Goal: Task Accomplishment & Management: Manage account settings

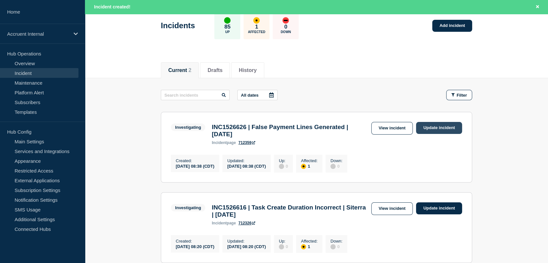
click at [432, 129] on link "Update incident" at bounding box center [439, 128] width 46 height 12
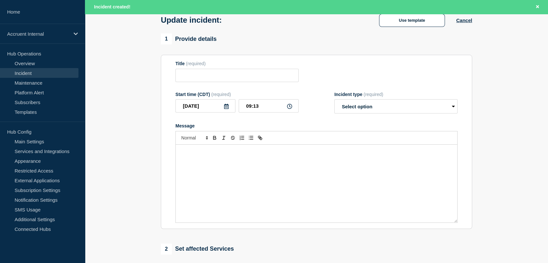
type input "INC1526626 | False Payment Lines Generated | [DATE]"
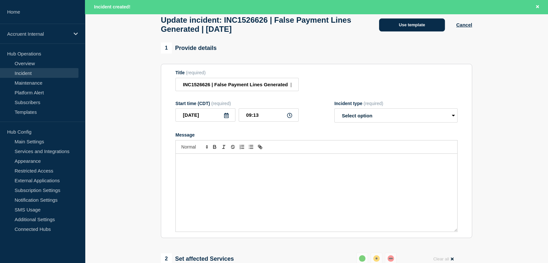
click at [388, 30] on button "Use template" at bounding box center [412, 24] width 66 height 13
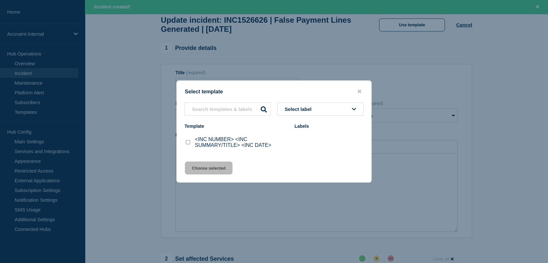
click at [188, 143] on input "<INC NUMBER> <INC SUMMARY/TITLE> <INC DATE> checkbox" at bounding box center [188, 142] width 4 height 4
checkbox input "true"
click at [211, 169] on button "Choose selected" at bounding box center [209, 167] width 48 height 13
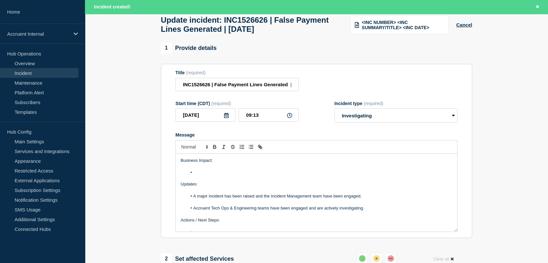
drag, startPoint x: 212, startPoint y: 176, endPoint x: 207, endPoint y: 174, distance: 5.8
click at [212, 175] on li "Message" at bounding box center [320, 173] width 266 height 6
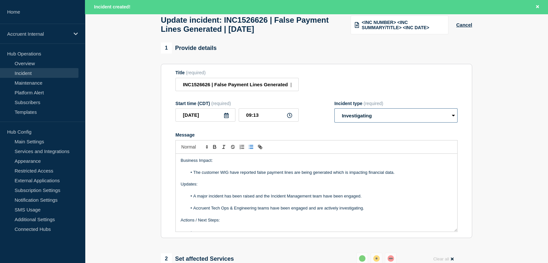
click at [373, 123] on select "Select option Investigating Identified Monitoring Resolved" at bounding box center [395, 115] width 123 height 14
select select "resolved"
click at [334, 112] on select "Select option Investigating Identified Monitoring Resolved" at bounding box center [395, 115] width 123 height 14
click at [260, 205] on p "Message" at bounding box center [317, 202] width 272 height 6
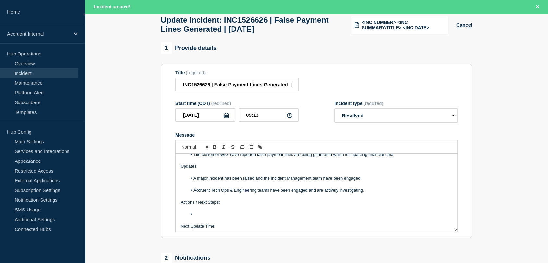
scroll to position [31, 0]
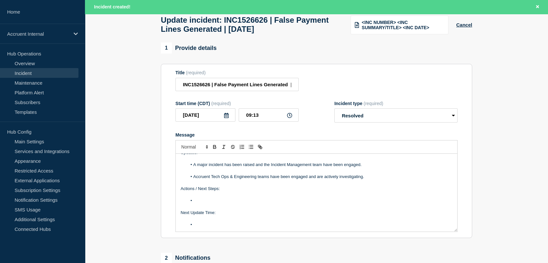
click at [215, 203] on li "Message" at bounding box center [320, 201] width 266 height 6
click at [379, 204] on li "Product MGMT to confirm the design for the product to process zeroing out value…" at bounding box center [320, 201] width 266 height 6
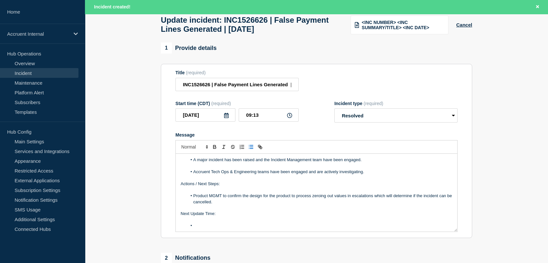
scroll to position [38, 0]
drag, startPoint x: 211, startPoint y: 229, endPoint x: 169, endPoint y: 215, distance: 44.5
click at [169, 215] on section "Title (required) INC1526626 | False Payment Lines Generated | [DATE] Start time…" at bounding box center [316, 151] width 311 height 174
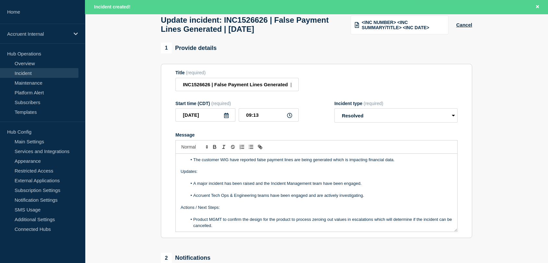
scroll to position [19, 0]
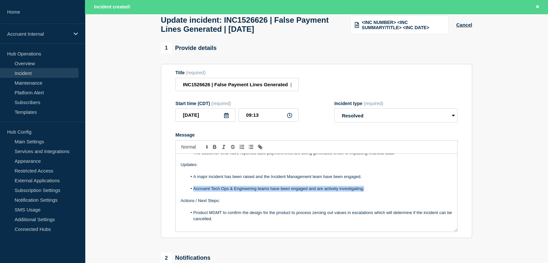
drag, startPoint x: 367, startPoint y: 192, endPoint x: 190, endPoint y: 192, distance: 177.3
click at [190, 192] on li "Accruent Tech Ops & Engineering teams have been engaged and are actively invest…" at bounding box center [320, 189] width 266 height 6
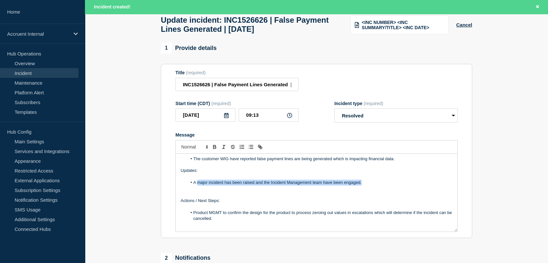
drag, startPoint x: 365, startPoint y: 186, endPoint x: 198, endPoint y: 185, distance: 166.6
click at [198, 185] on li "A major incident has been raised and the Incident Management team have been eng…" at bounding box center [320, 183] width 266 height 6
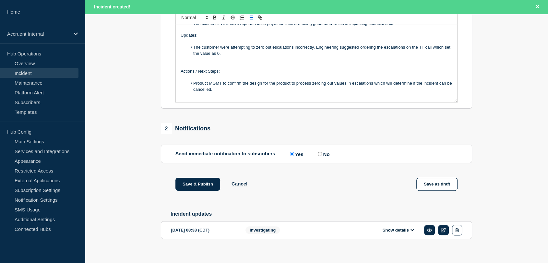
scroll to position [177, 0]
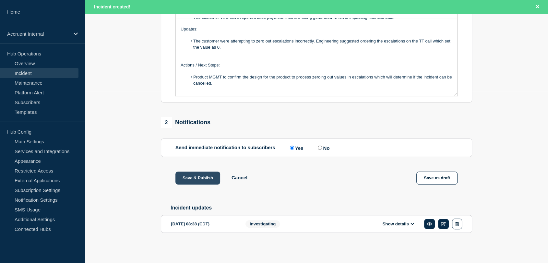
click at [201, 180] on button "Save & Publish" at bounding box center [197, 177] width 45 height 13
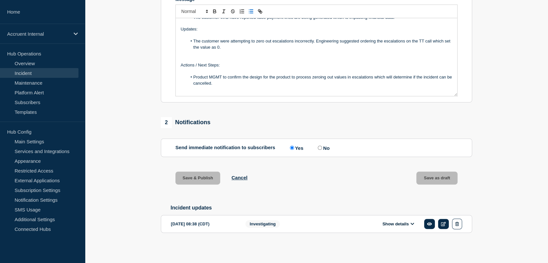
scroll to position [163, 0]
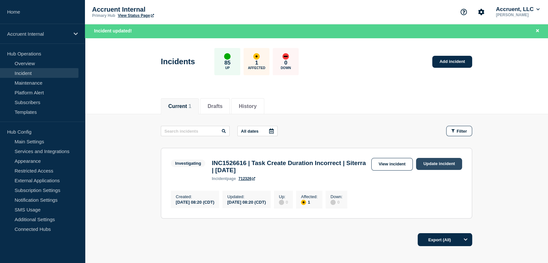
click at [428, 162] on link "Update incident" at bounding box center [439, 164] width 46 height 12
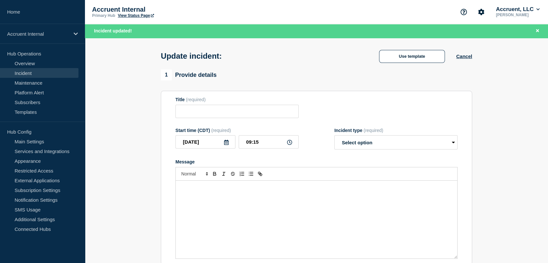
type input "INC1526616 | Task Create Duration Incorrect | Siterra | [DATE]"
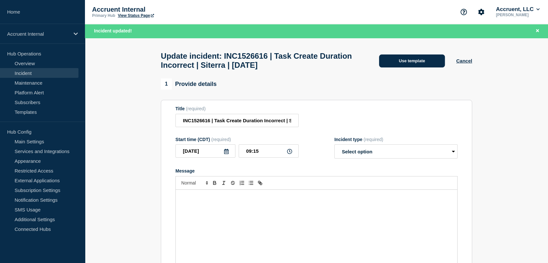
click at [411, 58] on button "Use template" at bounding box center [412, 60] width 66 height 13
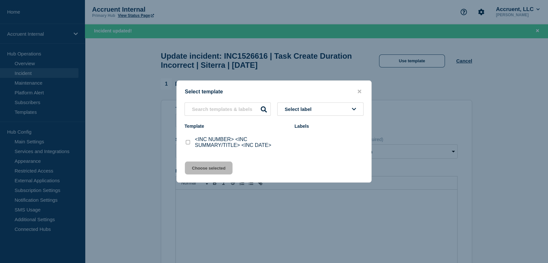
click at [188, 141] on input "<INC NUMBER> <INC SUMMARY/TITLE> <INC DATE> checkbox" at bounding box center [188, 142] width 4 height 4
checkbox input "true"
click at [205, 171] on button "Choose selected" at bounding box center [209, 167] width 48 height 13
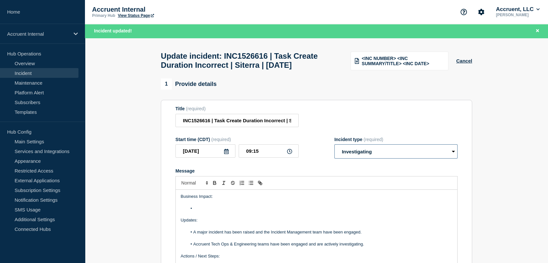
click at [382, 159] on select "Select option Investigating Identified Monitoring Resolved" at bounding box center [395, 151] width 123 height 14
select select "monitoring"
click at [334, 159] on select "Select option Investigating Identified Monitoring Resolved" at bounding box center [395, 151] width 123 height 14
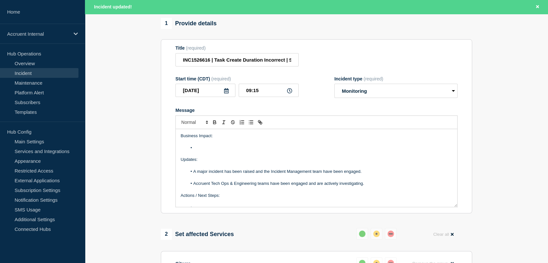
scroll to position [72, 0]
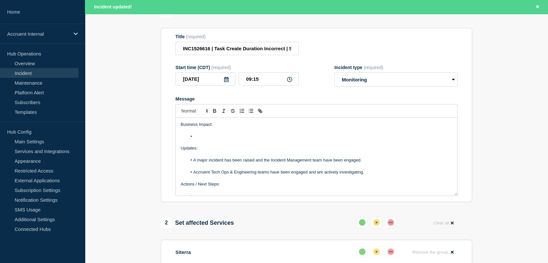
click at [201, 139] on li "Message" at bounding box center [320, 137] width 266 height 6
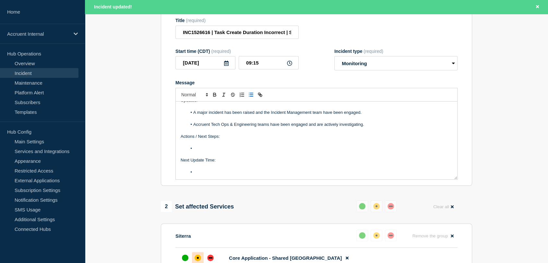
scroll to position [144, 0]
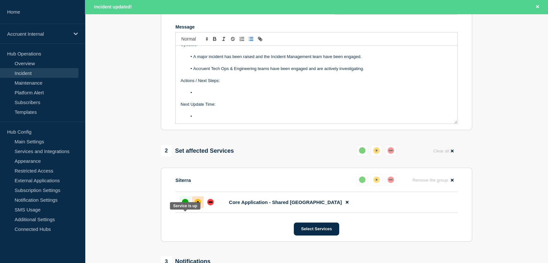
click at [184, 205] on div "up" at bounding box center [185, 202] width 6 height 6
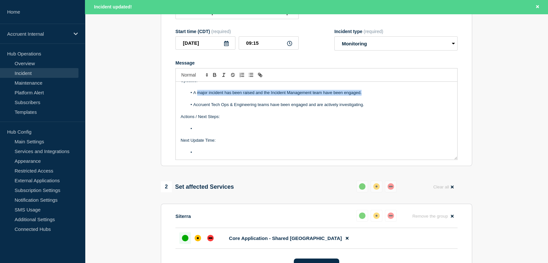
drag, startPoint x: 365, startPoint y: 107, endPoint x: 198, endPoint y: 107, distance: 167.0
click at [198, 96] on li "A major incident has been raised and the Incident Management team have been eng…" at bounding box center [320, 93] width 266 height 6
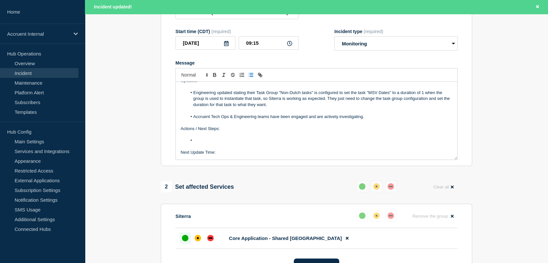
click at [255, 107] on li "Engineering updated stating their Task Group "Non-Dutch tasks" is configured to…" at bounding box center [320, 99] width 266 height 18
click at [285, 108] on li "Engineering updated stating the customer's Task Group "Non-Dutch tasks" is conf…" at bounding box center [320, 99] width 266 height 18
click at [355, 108] on li "Engineering updated stating the customer's Task Group "Non-Dutch tasks" is conf…" at bounding box center [320, 99] width 266 height 18
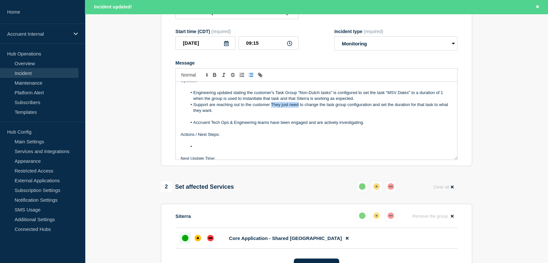
drag, startPoint x: 298, startPoint y: 118, endPoint x: 270, endPoint y: 119, distance: 27.3
click at [270, 114] on li "Support are reaching out to the customer They just need to change the task grou…" at bounding box center [320, 108] width 266 height 12
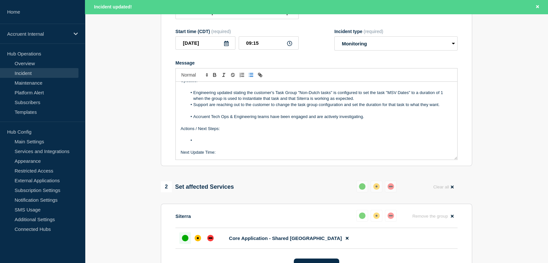
click at [379, 102] on li "Engineering updated stating the customer's Task Group "Non-Dutch tasks" is conf…" at bounding box center [320, 96] width 266 height 12
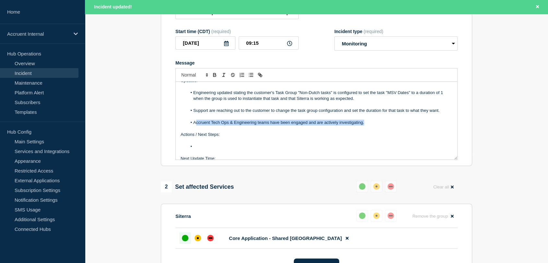
drag, startPoint x: 370, startPoint y: 137, endPoint x: 197, endPoint y: 138, distance: 172.8
click at [197, 125] on li "Accruent Tech Ops & Engineering teams have been engaged and are actively invest…" at bounding box center [320, 123] width 266 height 6
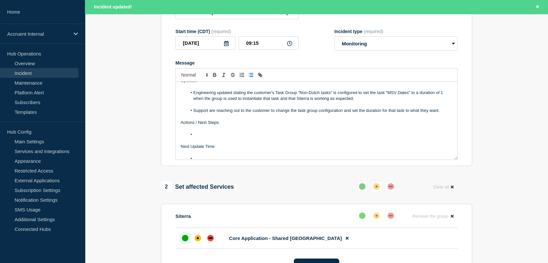
click at [211, 137] on li "Message" at bounding box center [320, 135] width 266 height 6
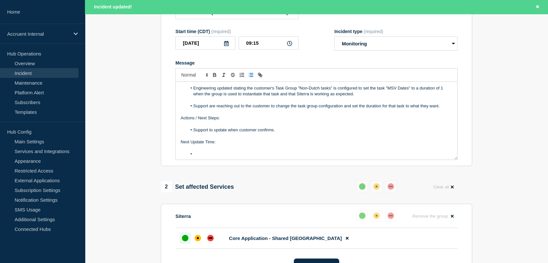
scroll to position [43, 0]
click at [206, 156] on li "Message" at bounding box center [320, 153] width 266 height 6
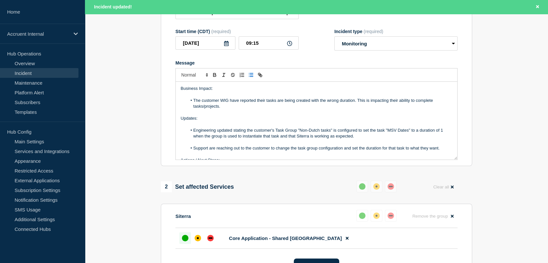
drag, startPoint x: 249, startPoint y: 169, endPoint x: 169, endPoint y: 133, distance: 87.8
click at [169, 133] on section "Title (required) INC1526616 | Task Create Duration Incorrect | Siterra | [DATE]…" at bounding box center [316, 79] width 311 height 174
copy div "Updates: Engineering updated stating the customer's Task Group "Non-Dutch tasks…"
click at [143, 143] on section "1 Provide details Title (required) INC1526616 | Task Create Duration Incorrect …" at bounding box center [316, 199] width 463 height 458
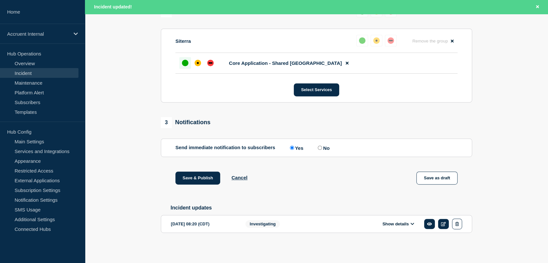
scroll to position [299, 0]
click at [205, 174] on button "Save & Publish" at bounding box center [197, 177] width 45 height 13
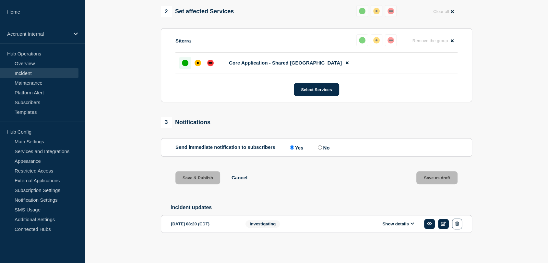
scroll to position [285, 0]
